Goal: Task Accomplishment & Management: Complete application form

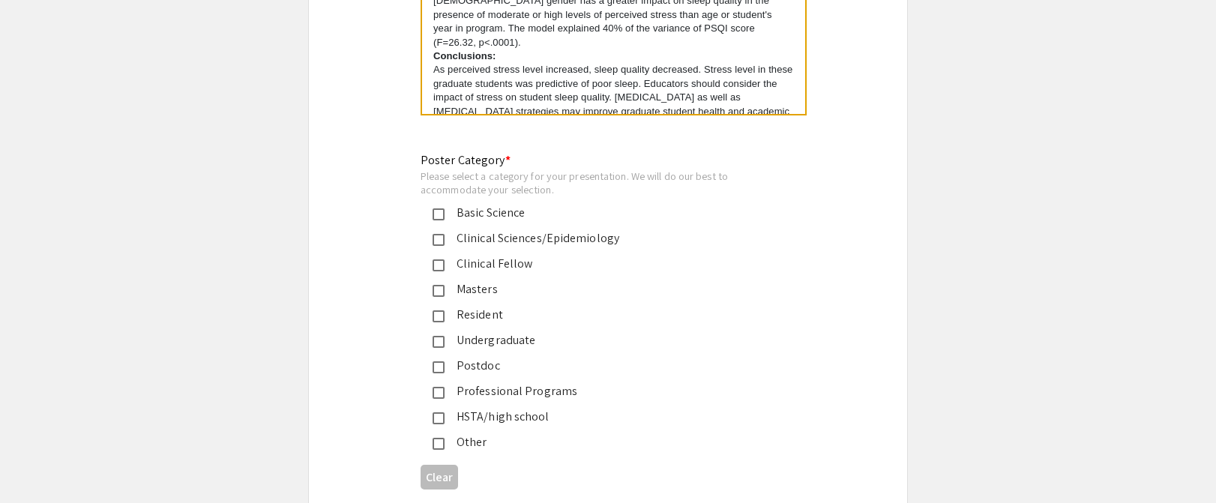
scroll to position [3379, 0]
click at [436, 235] on mat-pseudo-checkbox at bounding box center [439, 241] width 12 height 12
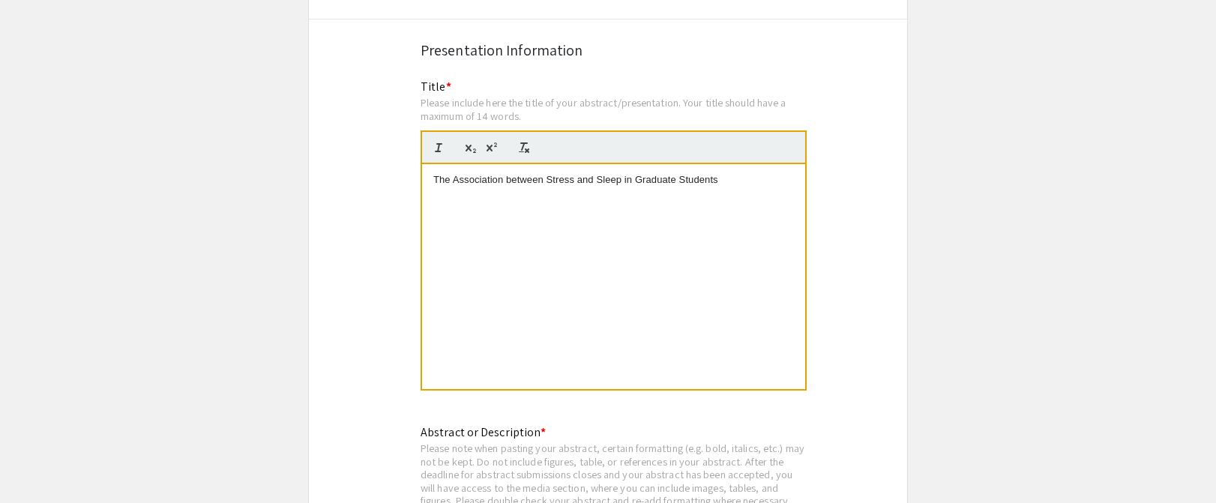
scroll to position [2707, 0]
click at [657, 172] on p "The Association between Stress and Sleep in Graduate Students" at bounding box center [613, 178] width 361 height 13
drag, startPoint x: 723, startPoint y: 159, endPoint x: 420, endPoint y: 163, distance: 303.0
click at [421, 163] on div "The Association between Stress and Sleep in Graduate Students" at bounding box center [614, 276] width 386 height 226
click at [497, 172] on p "Exploring the relationship between stress and sleep among Graduate Students" at bounding box center [613, 178] width 361 height 13
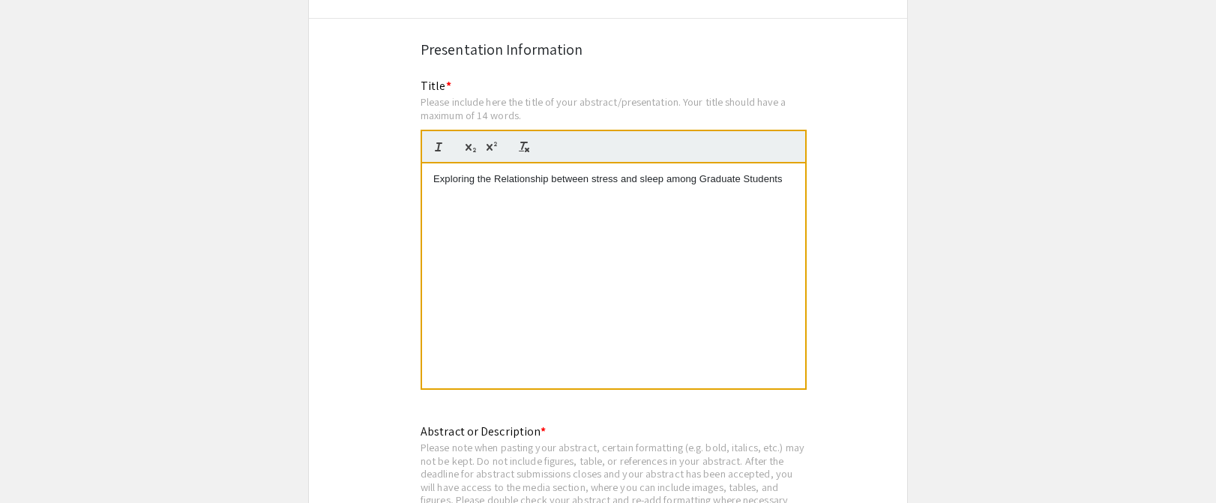
click at [595, 172] on p "Exploring the Relationship between stress and sleep among Graduate Students" at bounding box center [613, 178] width 361 height 13
click at [646, 172] on p "Exploring the Relationship between Stress and sleep among Graduate Students" at bounding box center [613, 178] width 361 height 13
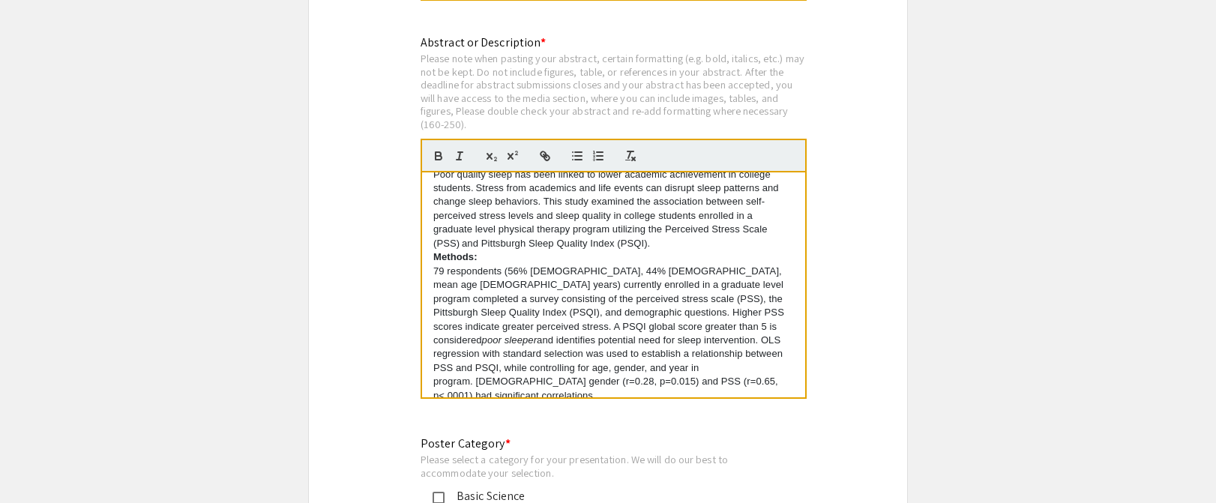
scroll to position [0, 0]
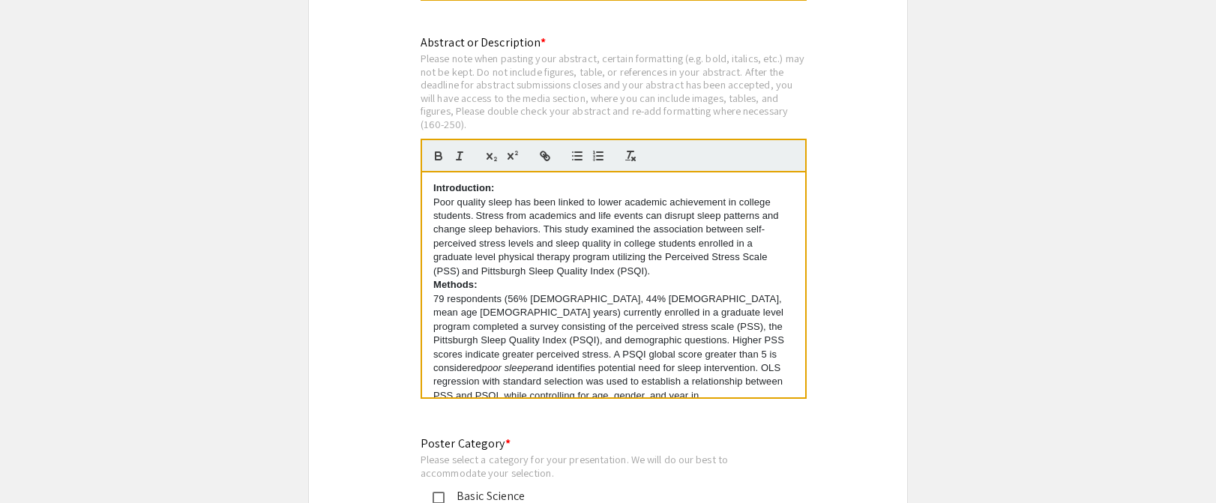
click at [433, 182] on strong "Introduction:" at bounding box center [463, 187] width 61 height 11
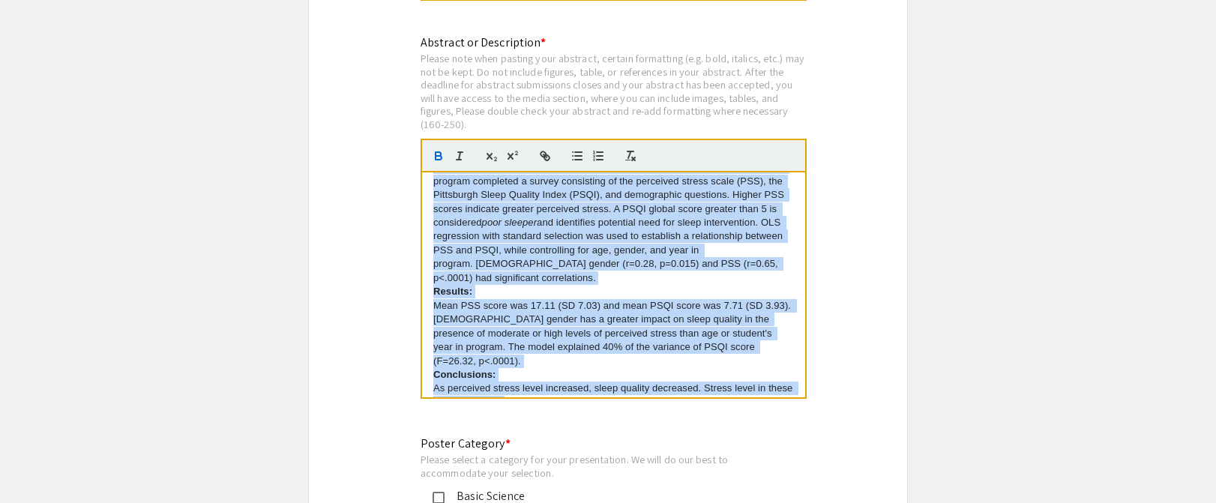
scroll to position [181, 0]
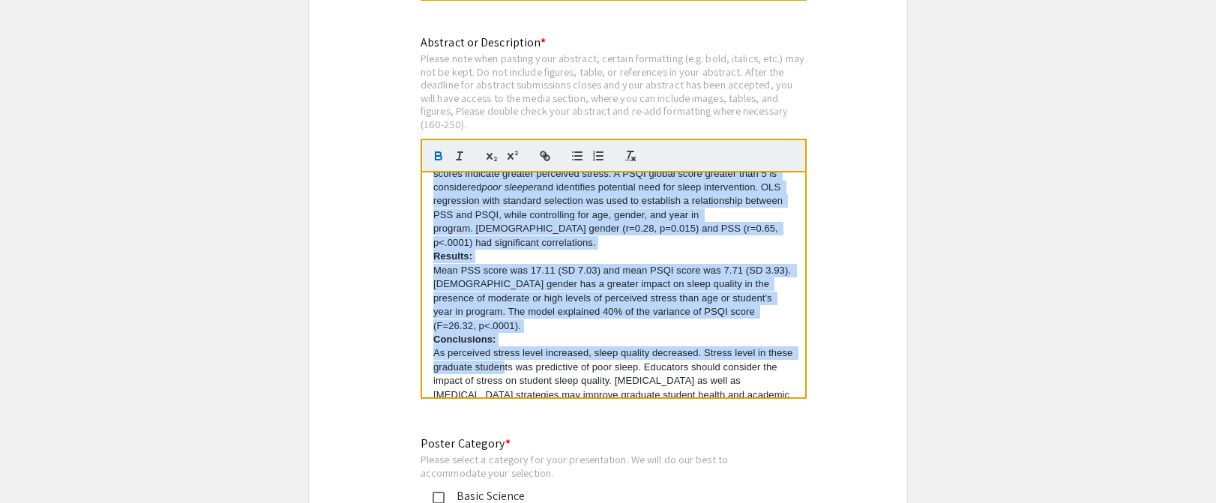
drag, startPoint x: 433, startPoint y: 172, endPoint x: 507, endPoint y: 401, distance: 240.9
click at [507, 401] on div "Abstract or Description * Please note when pasting your abstract, certain forma…" at bounding box center [607, 227] width 397 height 386
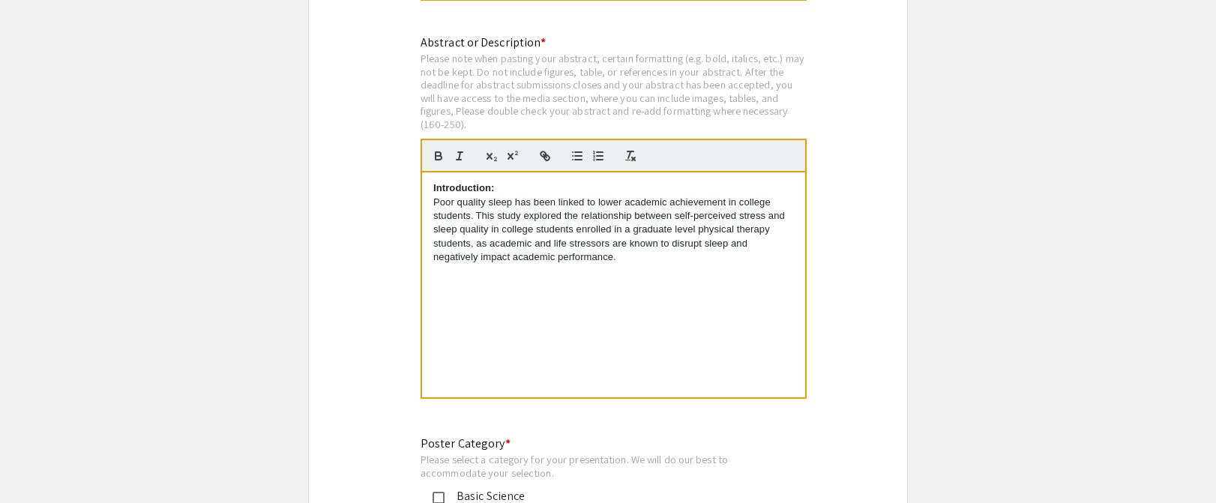
scroll to position [0, 0]
click at [452, 310] on div "Introduction: Poor quality sleep has been linked to lower academic achievement …" at bounding box center [613, 284] width 383 height 225
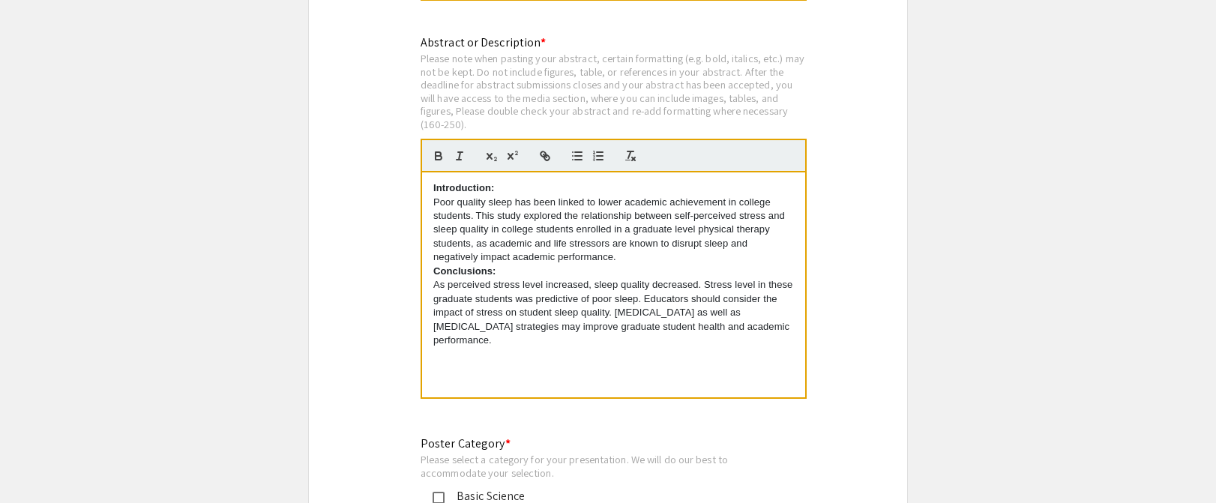
click at [434, 265] on strong "Conclusions:" at bounding box center [464, 270] width 63 height 11
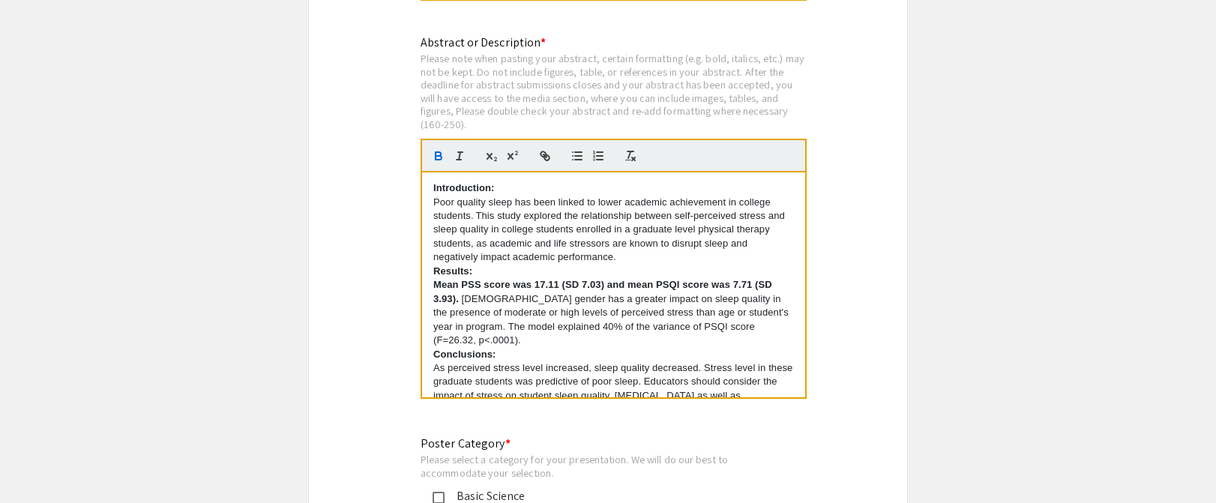
click at [434, 265] on strong "Results:" at bounding box center [452, 270] width 39 height 11
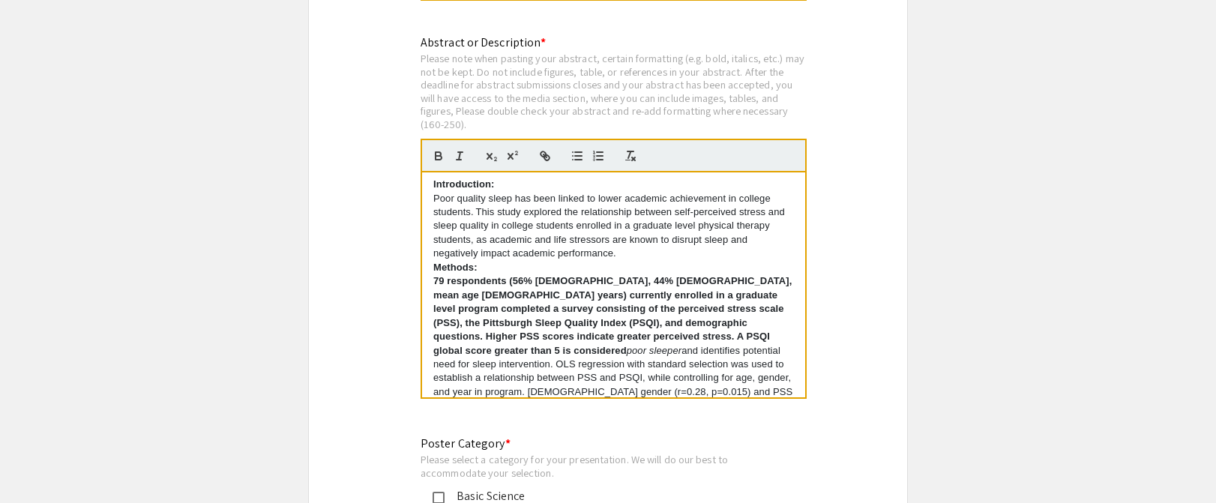
scroll to position [17, 0]
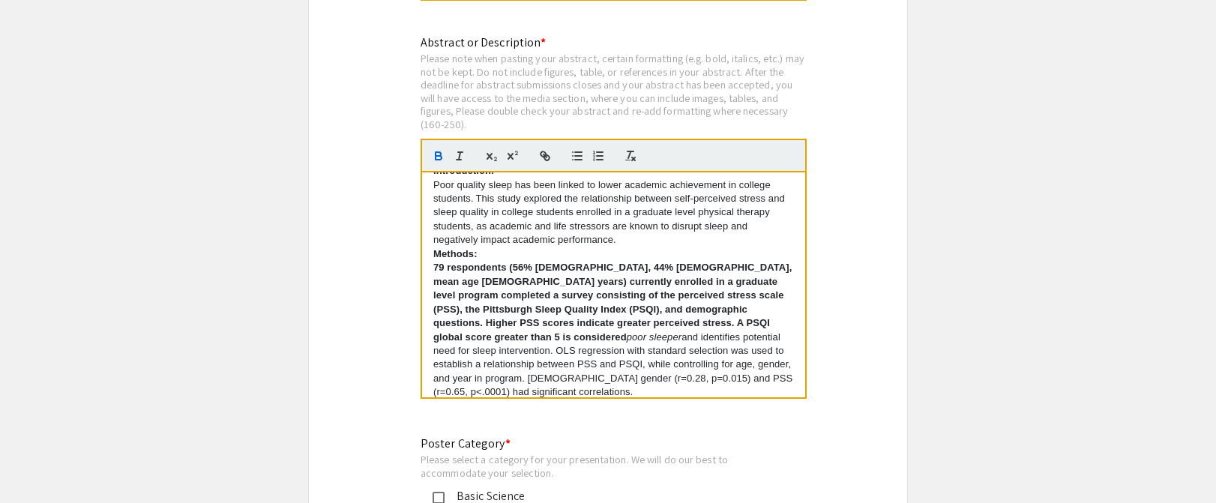
click at [587, 318] on p "79 respondents (56% [DEMOGRAPHIC_DATA], 44% [DEMOGRAPHIC_DATA], mean age [DEMOG…" at bounding box center [613, 330] width 361 height 139
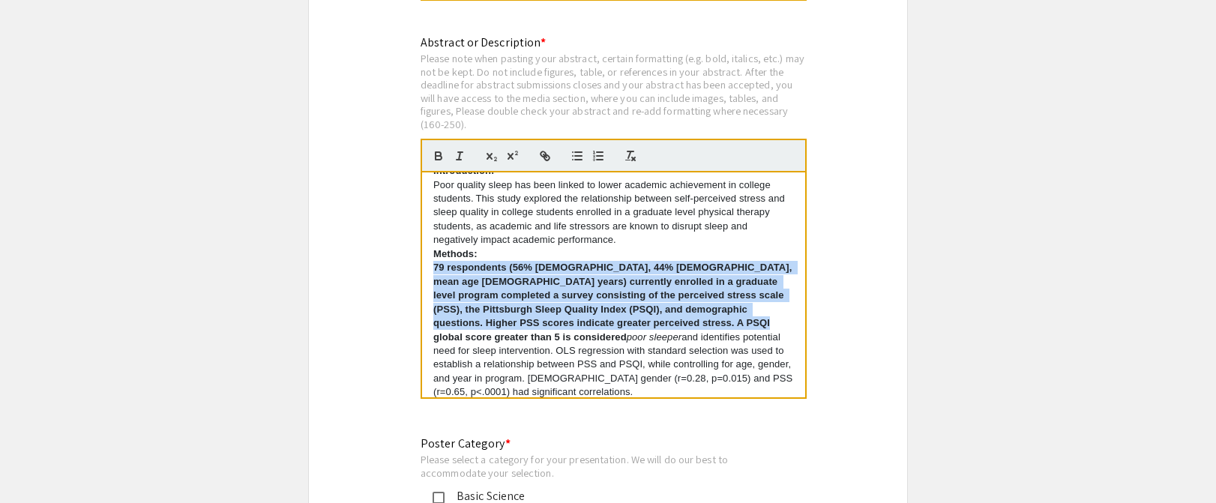
drag, startPoint x: 698, startPoint y: 308, endPoint x: 434, endPoint y: 249, distance: 270.5
click at [434, 262] on strong "79 respondents (56% [DEMOGRAPHIC_DATA], 44% [DEMOGRAPHIC_DATA], mean age [DEMOG…" at bounding box center [613, 302] width 361 height 80
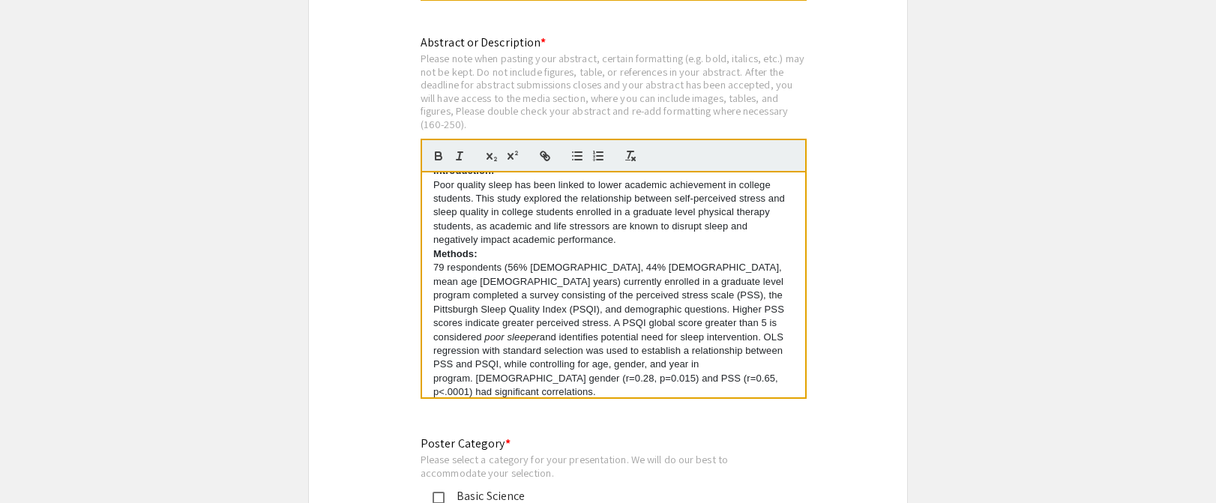
click at [446, 265] on p "79 respondents (56% [DEMOGRAPHIC_DATA], 44% [DEMOGRAPHIC_DATA], mean age [DEMOG…" at bounding box center [613, 330] width 361 height 139
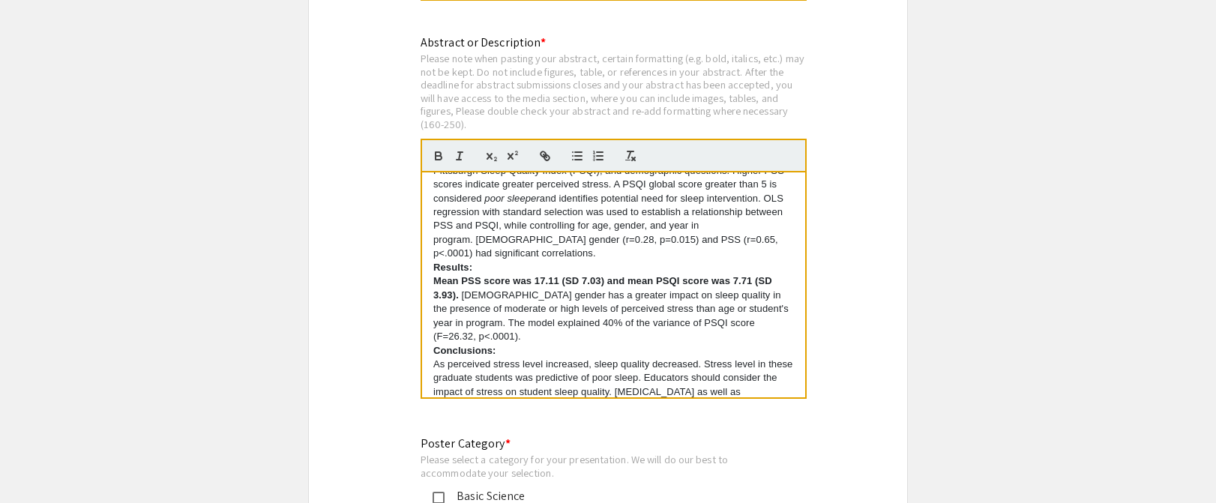
scroll to position [165, 0]
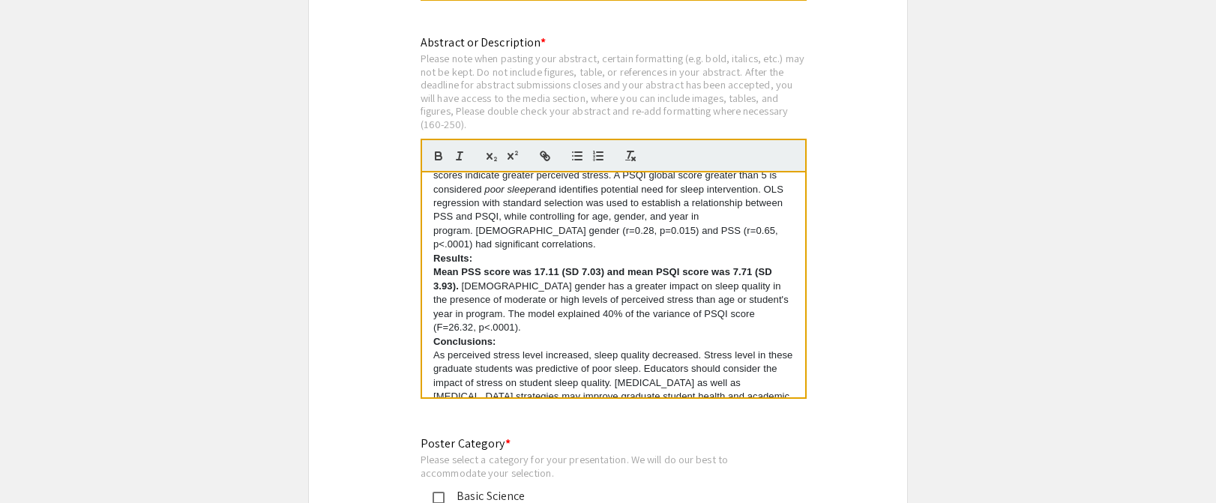
drag, startPoint x: 460, startPoint y: 256, endPoint x: 431, endPoint y: 244, distance: 31.9
click at [431, 244] on div "Introduction: Poor quality sleep has been linked to lower academic achievement …" at bounding box center [613, 284] width 383 height 225
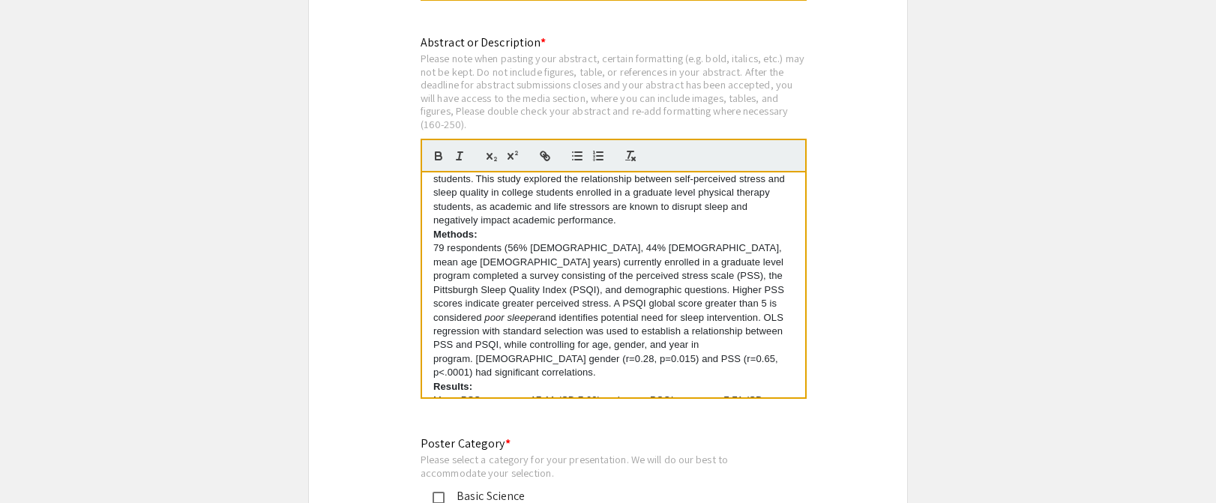
scroll to position [36, 0]
click at [514, 341] on p "79 respondents (56% [DEMOGRAPHIC_DATA], 44% [DEMOGRAPHIC_DATA], mean age [DEMOG…" at bounding box center [613, 311] width 361 height 139
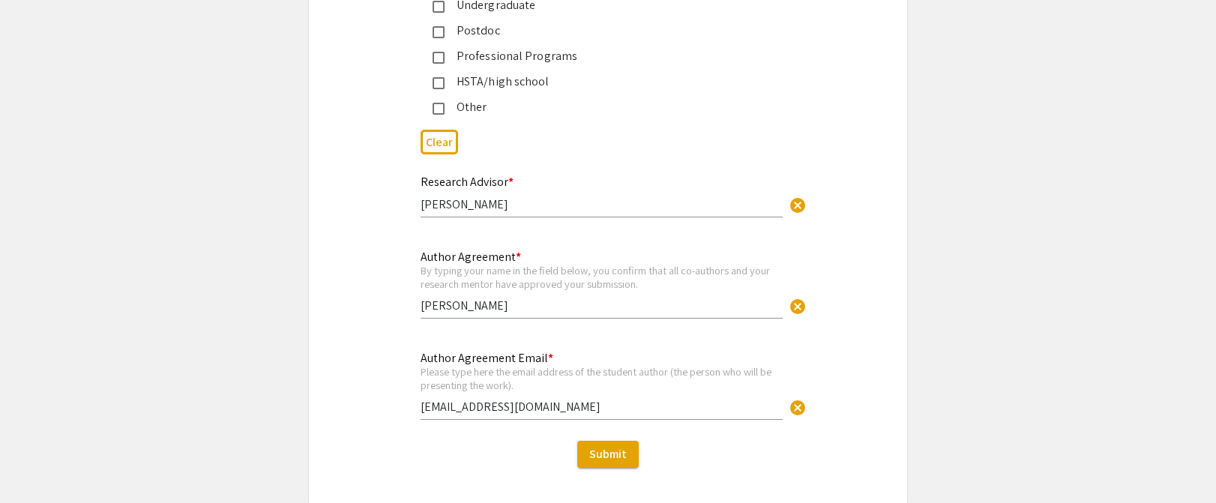
scroll to position [3775, 0]
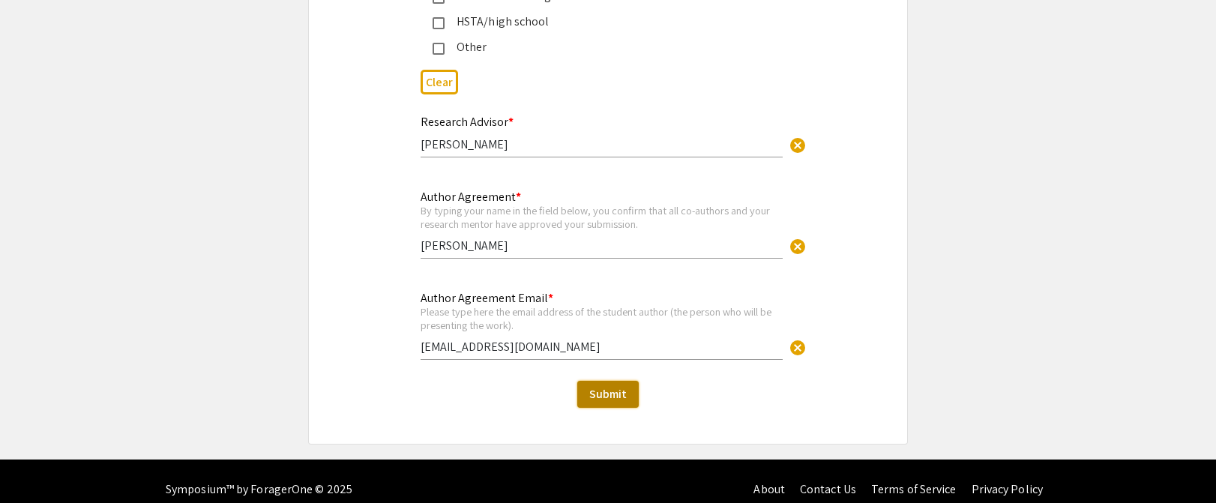
click at [604, 386] on span "Submit" at bounding box center [607, 394] width 37 height 16
